Goal: Task Accomplishment & Management: Manage account settings

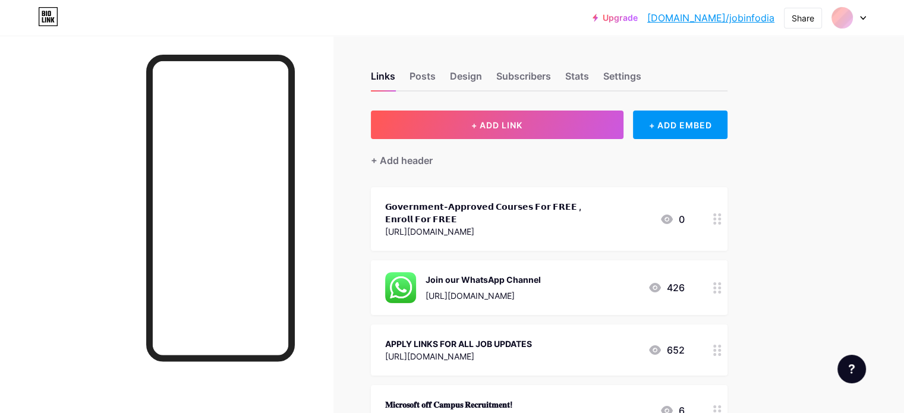
click at [728, 216] on div at bounding box center [718, 219] width 20 height 64
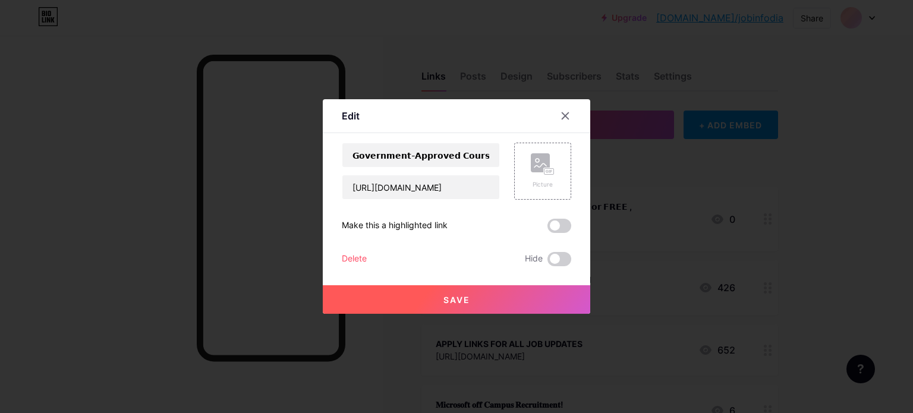
click at [357, 256] on div "Delete" at bounding box center [354, 259] width 25 height 14
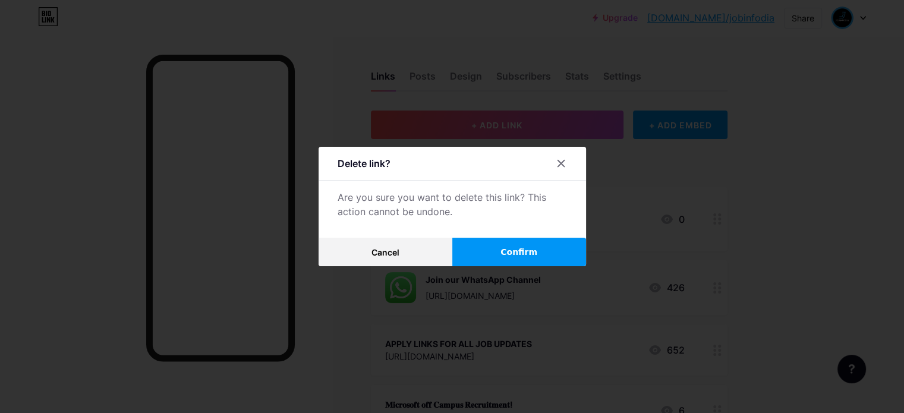
click at [520, 256] on span "Confirm" at bounding box center [519, 252] width 37 height 12
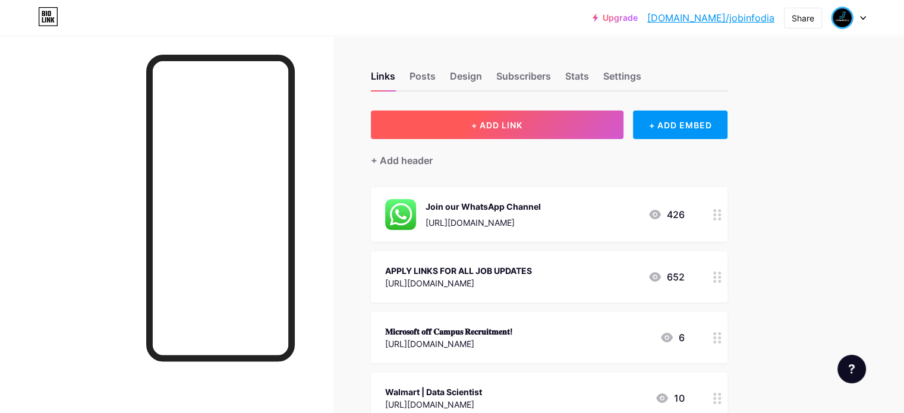
click at [523, 125] on span "+ ADD LINK" at bounding box center [497, 125] width 51 height 10
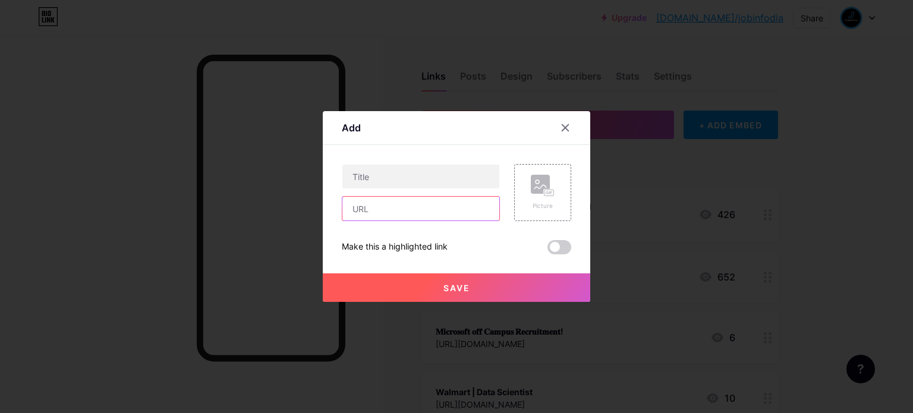
click at [397, 210] on input "text" at bounding box center [421, 209] width 157 height 24
paste input "[URL][DOMAIN_NAME]"
type input "[URL][DOMAIN_NAME]"
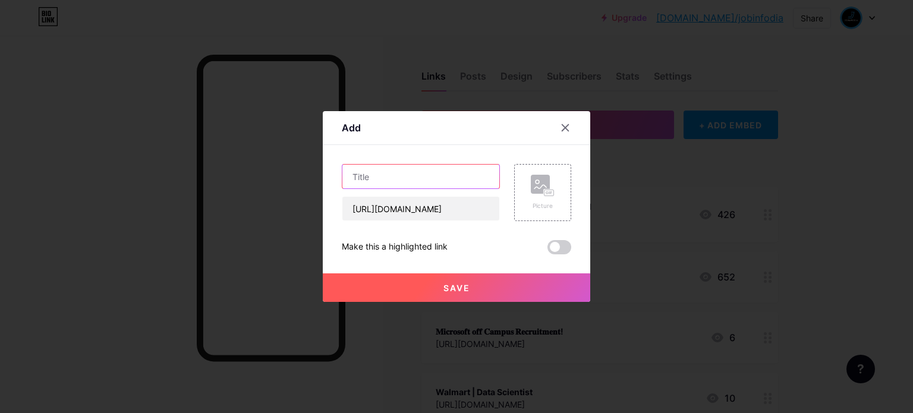
click at [366, 180] on input "text" at bounding box center [421, 177] width 157 height 24
paste input "𝗟𝗲𝗮𝗿𝗻 𝗖𝗼𝗱𝗶𝗻𝗴 𝗡𝗼𝘄, 𝗣𝗮𝘆 𝗔𝗳𝘁𝗲𝗿 𝗣𝗹𝗮𝗰𝗲𝗺𝗲𝗻𝘁"
type input "𝗟𝗲𝗮𝗿𝗻 𝗖𝗼𝗱𝗶𝗻𝗴 𝗡𝗼𝘄, 𝗣𝗮𝘆 𝗔𝗳𝘁𝗲𝗿 𝗣𝗹𝗮𝗰𝗲𝗺𝗲𝗻𝘁"
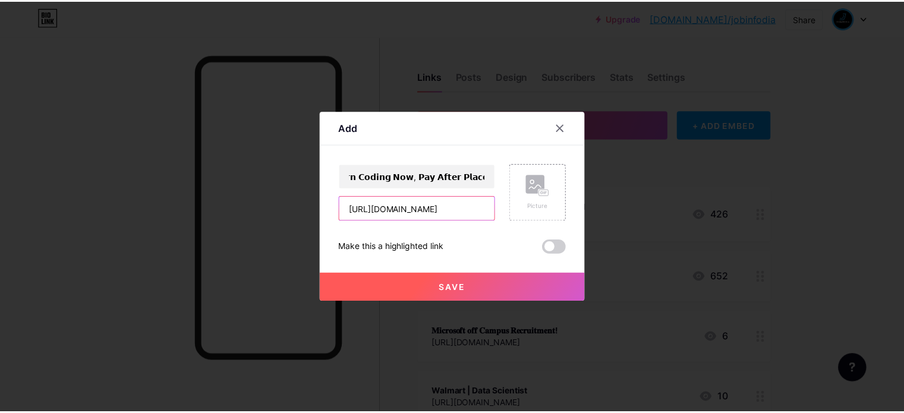
scroll to position [0, 0]
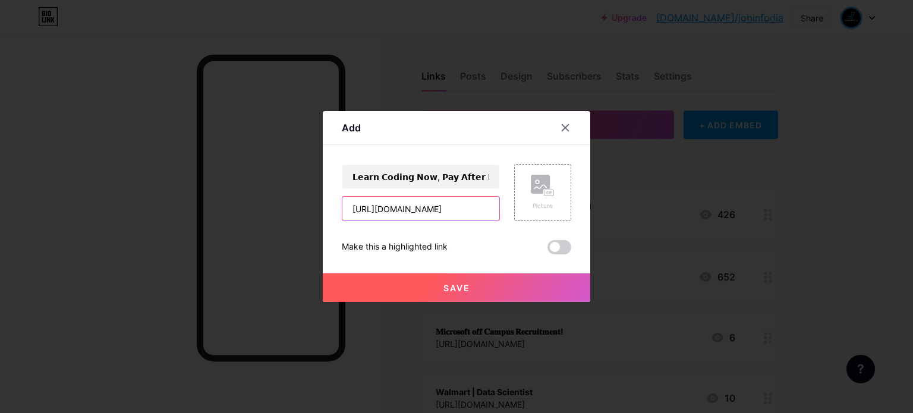
click at [356, 209] on input "[URL][DOMAIN_NAME]" at bounding box center [421, 209] width 157 height 24
type input "[URL][DOMAIN_NAME]"
click at [450, 285] on span "Save" at bounding box center [457, 288] width 27 height 10
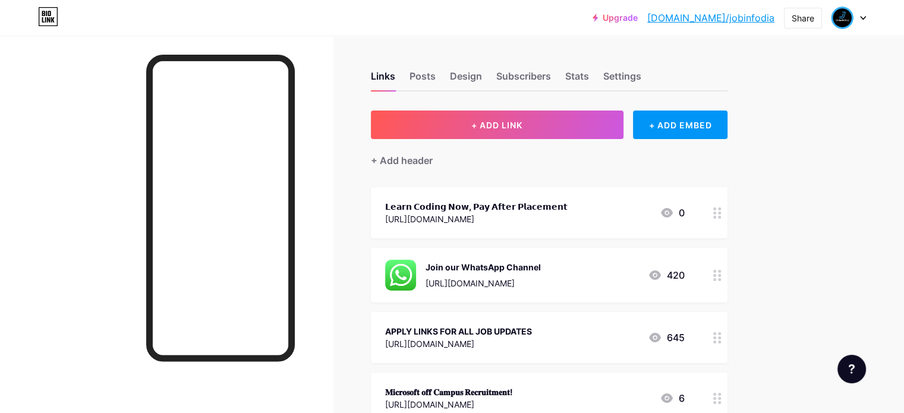
scroll to position [59, 0]
